Goal: Task Accomplishment & Management: Complete application form

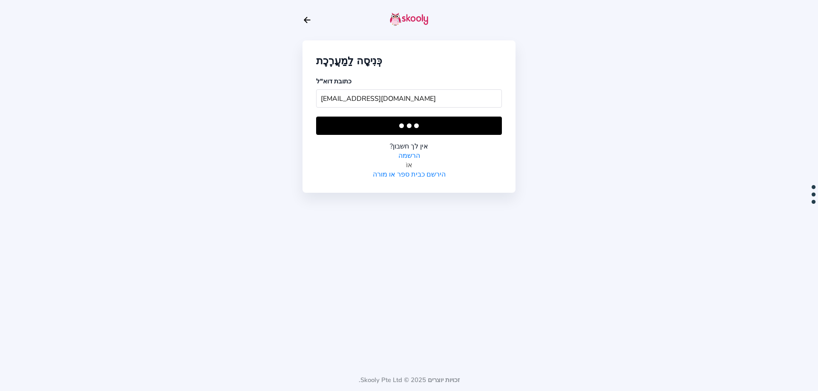
click at [407, 155] on font "הרשמה" at bounding box center [409, 155] width 22 height 9
click at [413, 155] on font "הרשמה" at bounding box center [409, 155] width 22 height 9
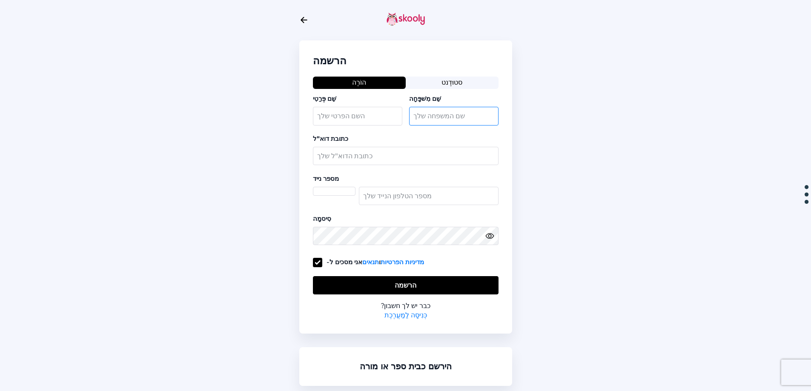
click at [436, 118] on input "text" at bounding box center [453, 116] width 89 height 18
click at [374, 156] on input "text" at bounding box center [406, 156] width 186 height 18
click at [374, 190] on input "number" at bounding box center [429, 196] width 140 height 18
click at [344, 199] on select at bounding box center [334, 195] width 43 height 17
click at [344, 187] on select at bounding box center [334, 195] width 43 height 17
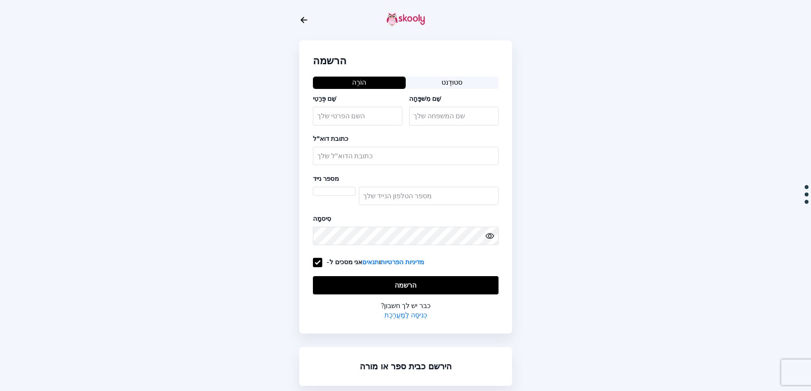
click at [342, 197] on select at bounding box center [334, 195] width 43 height 17
click at [348, 192] on select at bounding box center [334, 195] width 43 height 17
drag, startPoint x: 342, startPoint y: 189, endPoint x: 416, endPoint y: 195, distance: 73.8
click at [342, 189] on select at bounding box center [334, 195] width 43 height 17
